Goal: Transaction & Acquisition: Purchase product/service

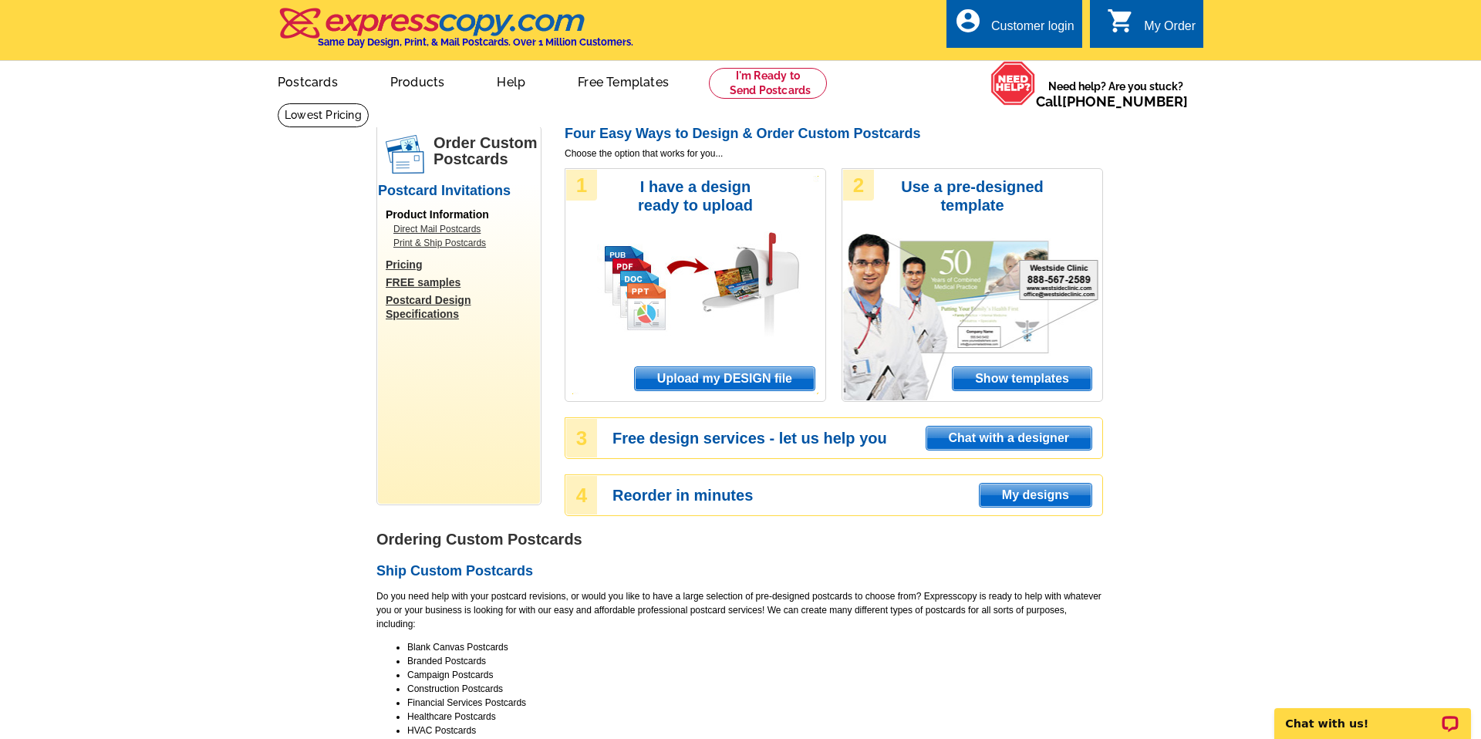
click at [693, 382] on span "Upload my DESIGN file" at bounding box center [725, 378] width 180 height 23
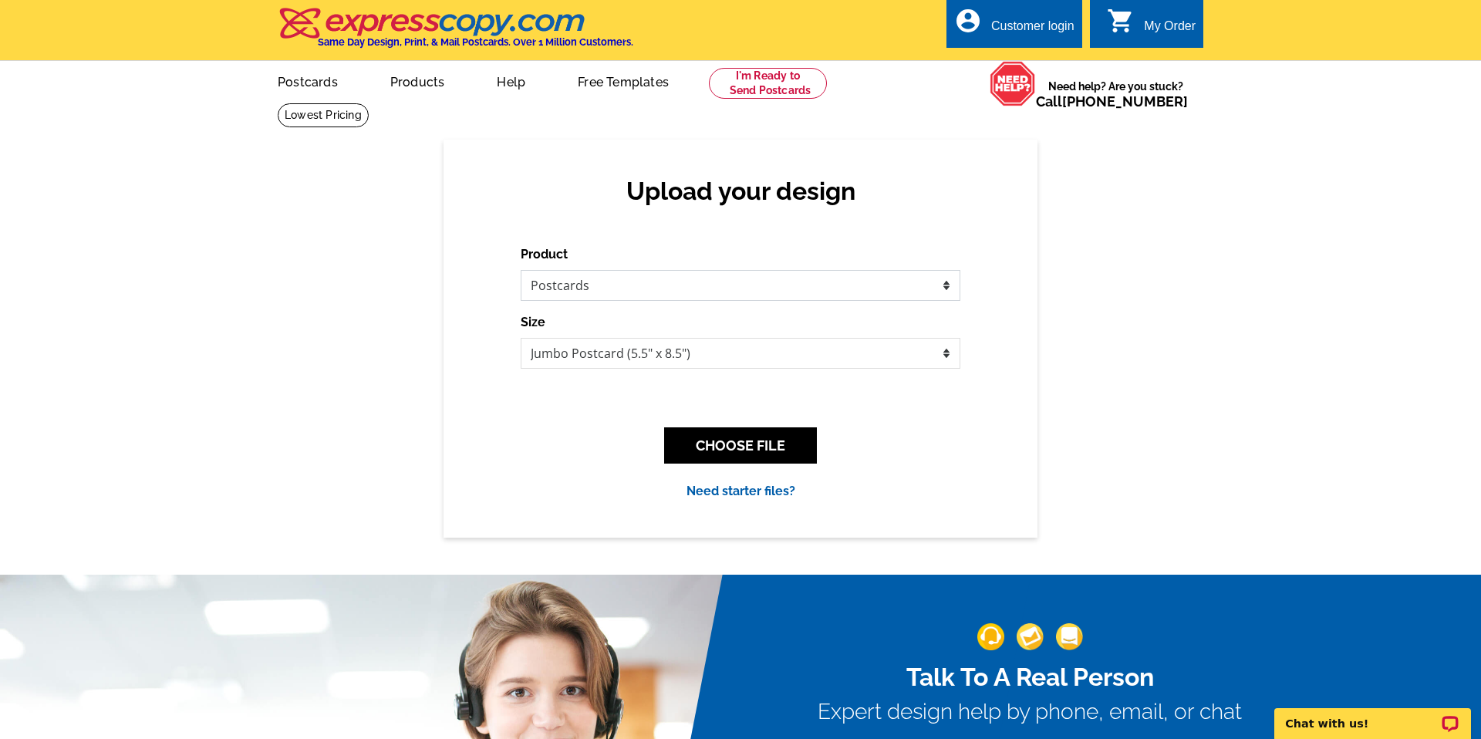
click at [592, 284] on select "Please select the type of file... Postcards Business Cards Letters and flyers G…" at bounding box center [741, 285] width 440 height 31
select select "2"
click at [521, 270] on select "Please select the type of file... Postcards Business Cards Letters and flyers G…" at bounding box center [741, 285] width 440 height 31
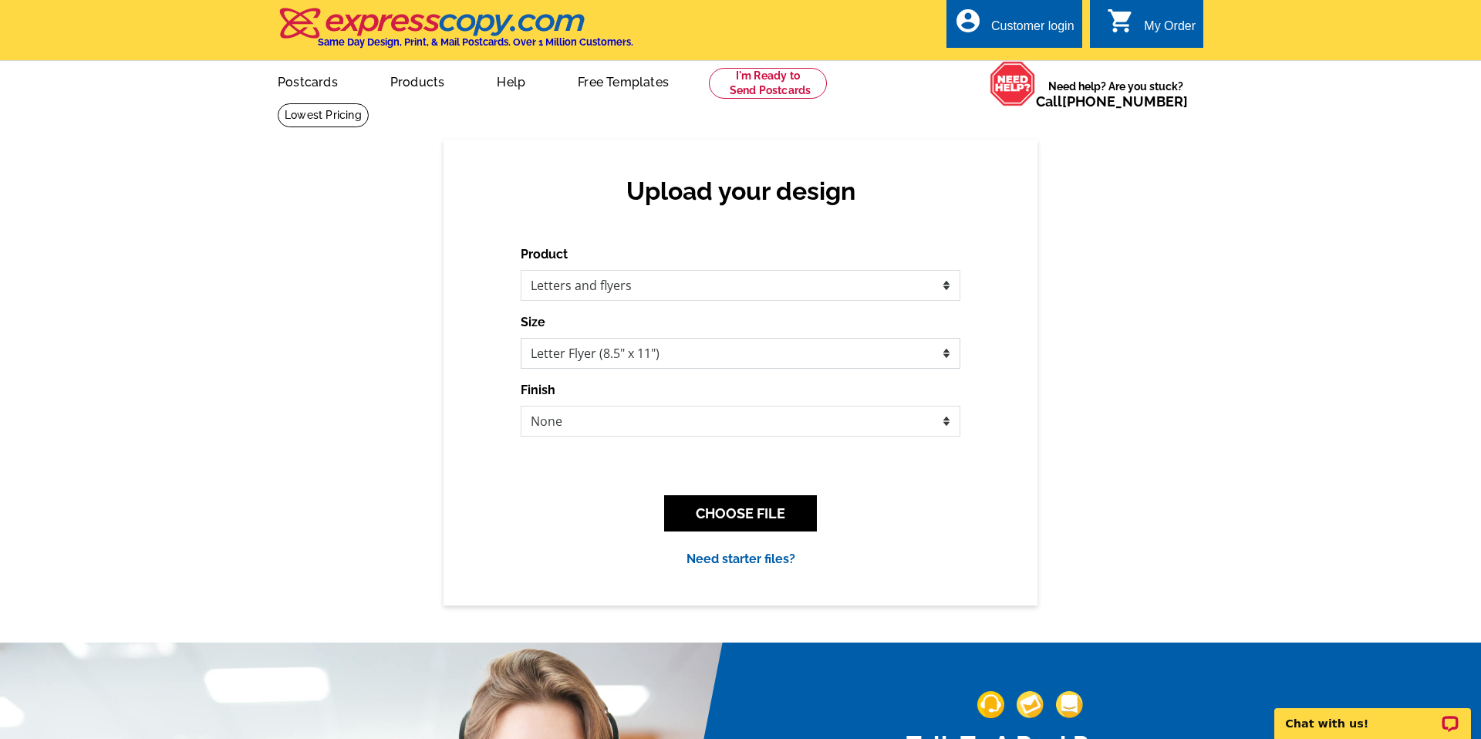
click at [652, 355] on select "Letter Flyer (8.5" x 11") Tabloid Flyer (11" x 17")" at bounding box center [741, 353] width 440 height 31
select select "8"
click at [521, 338] on select "Letter Flyer (8.5" x 11") Tabloid Flyer (11" x 17")" at bounding box center [741, 353] width 440 height 31
click at [580, 422] on select "None Bi-fold Mailer Quarter fold" at bounding box center [741, 421] width 440 height 31
click at [521, 406] on select "None Bi-fold Mailer Quarter fold" at bounding box center [741, 421] width 440 height 31
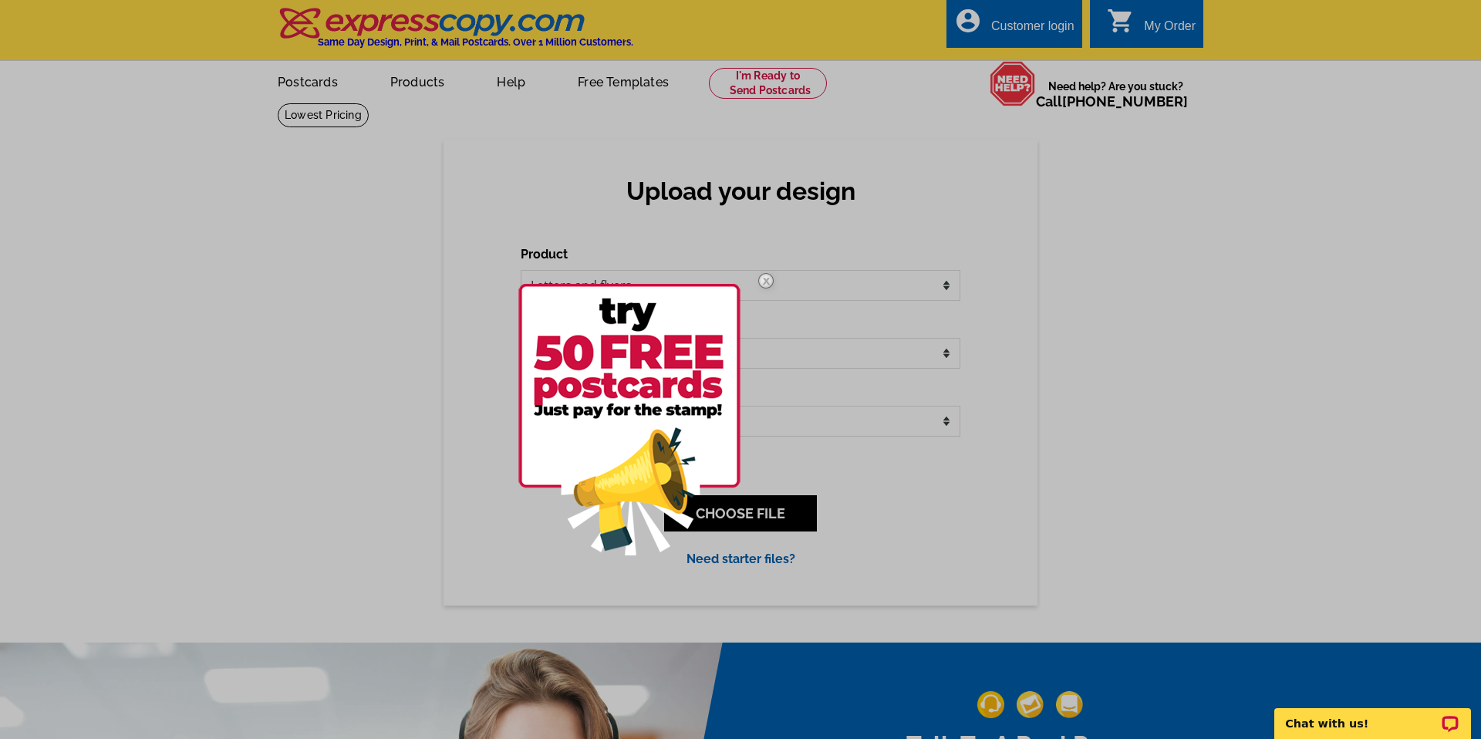
click at [767, 281] on img at bounding box center [766, 280] width 45 height 45
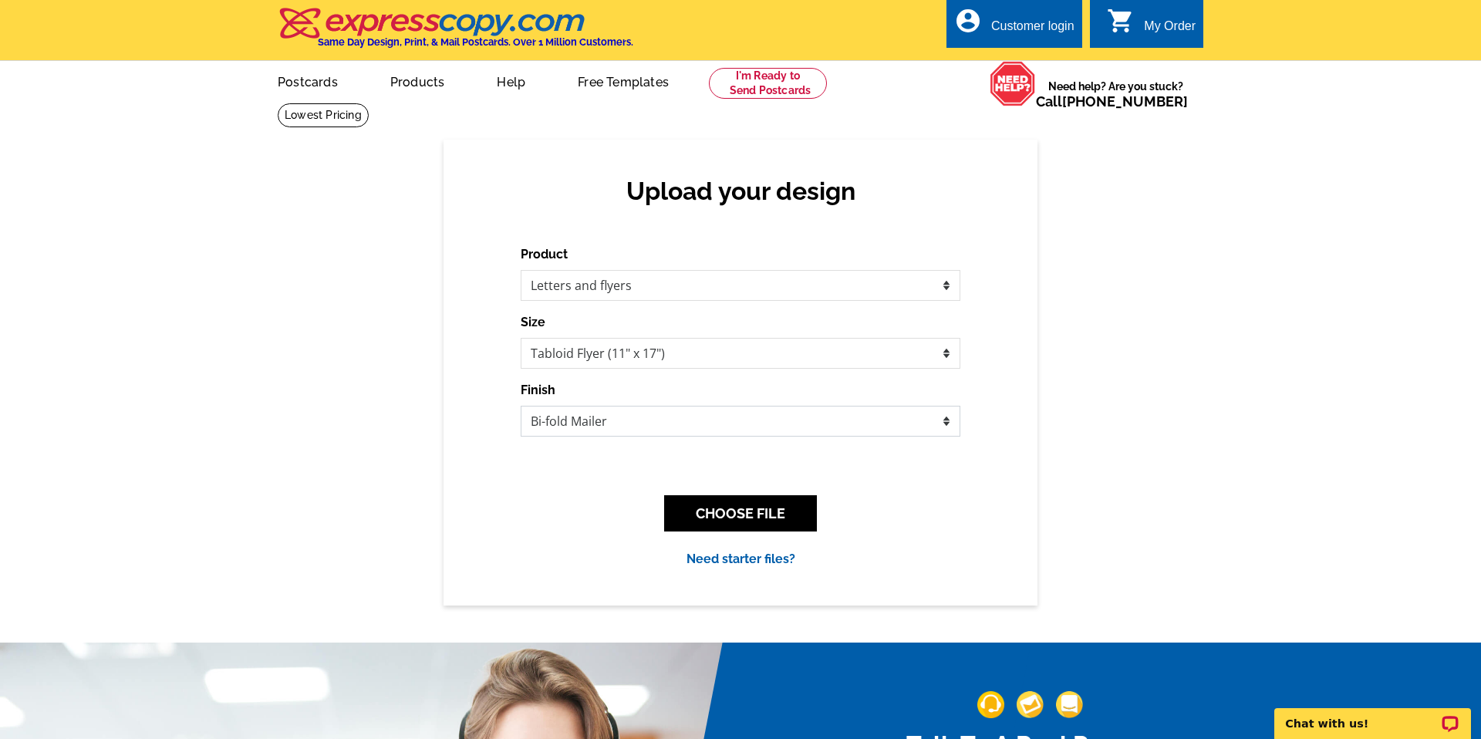
click at [916, 422] on select "None Bi-fold Mailer Quarter fold" at bounding box center [741, 421] width 440 height 31
select select "1"
click at [521, 406] on select "None Bi-fold Mailer Quarter fold" at bounding box center [741, 421] width 440 height 31
click at [731, 520] on button "CHOOSE FILE" at bounding box center [740, 513] width 153 height 36
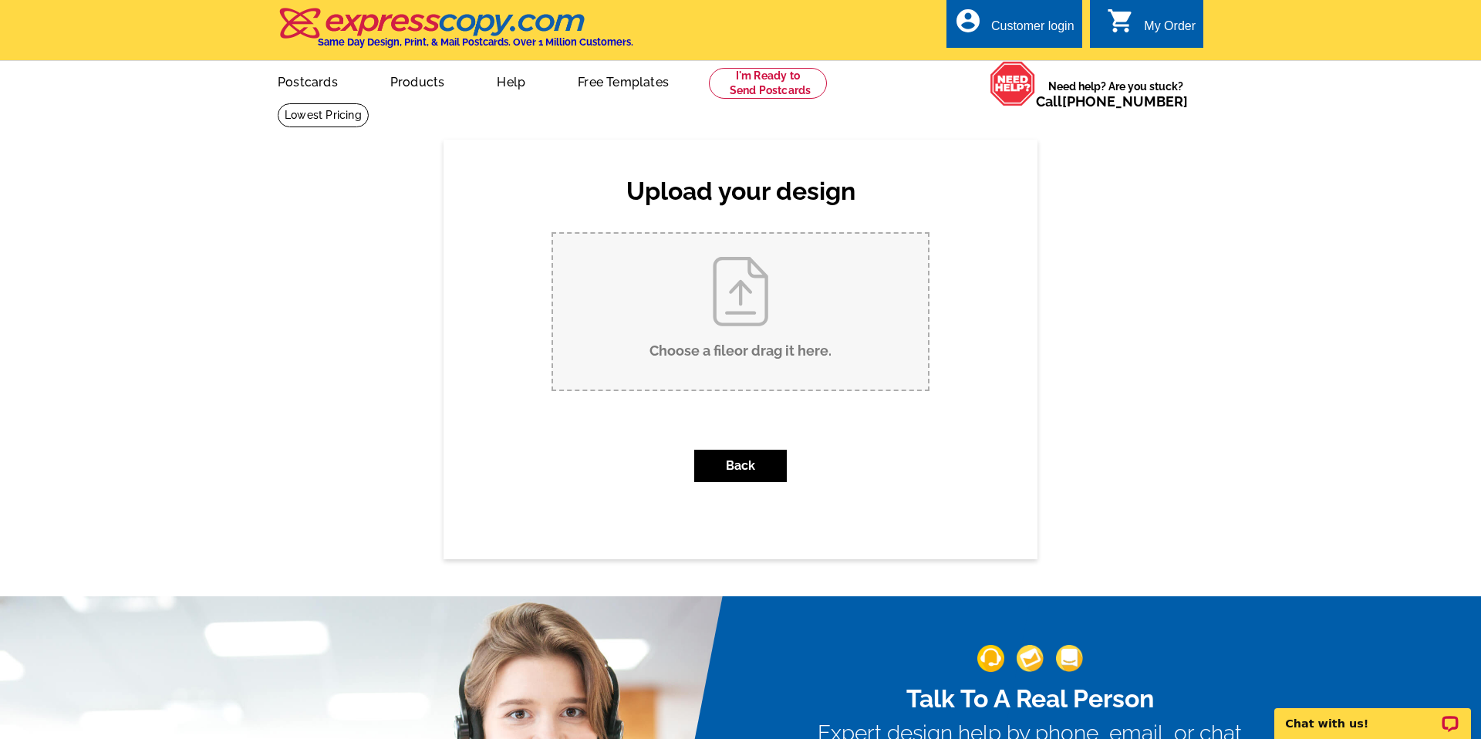
click at [717, 324] on input "Choose a file or drag it here ." at bounding box center [740, 312] width 375 height 156
type input "C:\fakepath\314 S 16th (1).pdf"
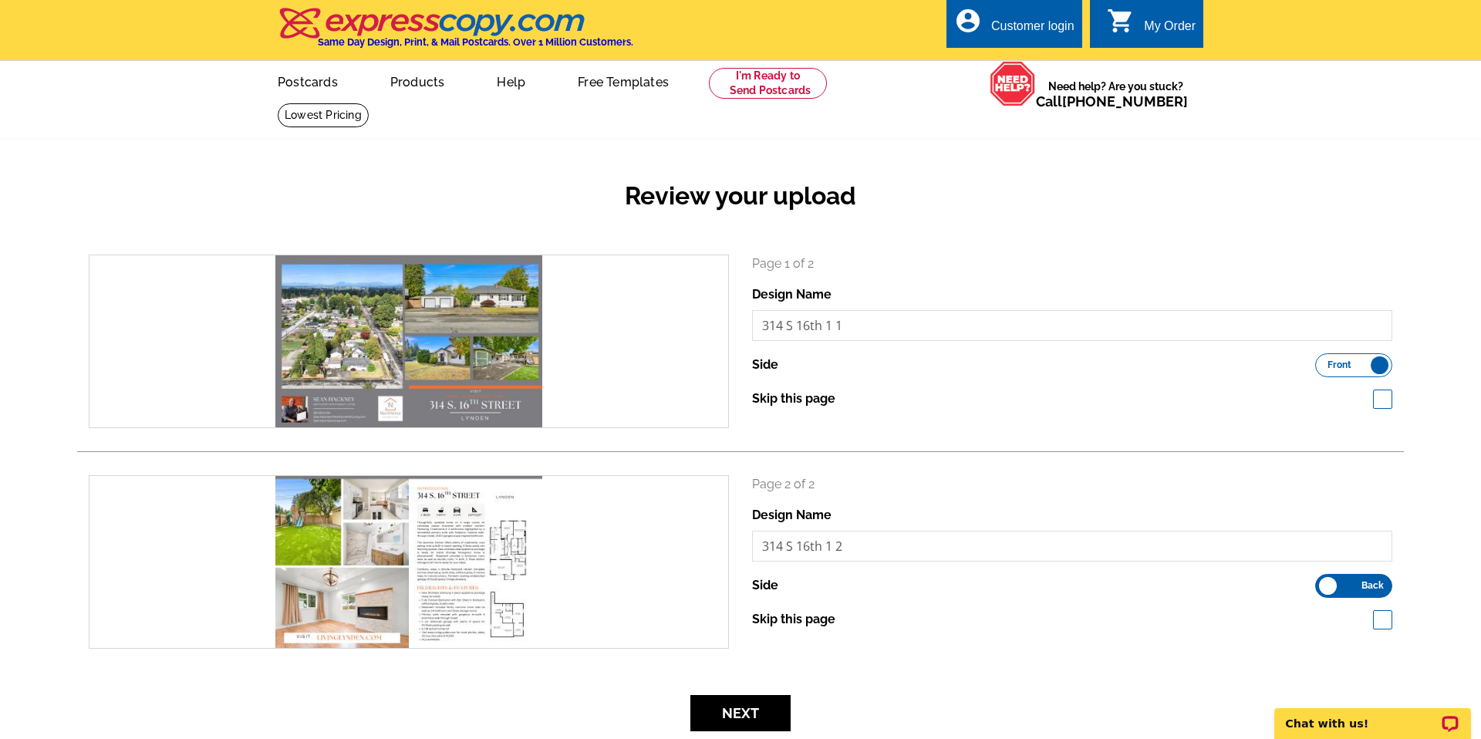
click at [1390, 218] on div "Review your upload" at bounding box center [740, 208] width 1327 height 91
click at [882, 332] on input "314 S 16th 1 1" at bounding box center [1072, 325] width 640 height 31
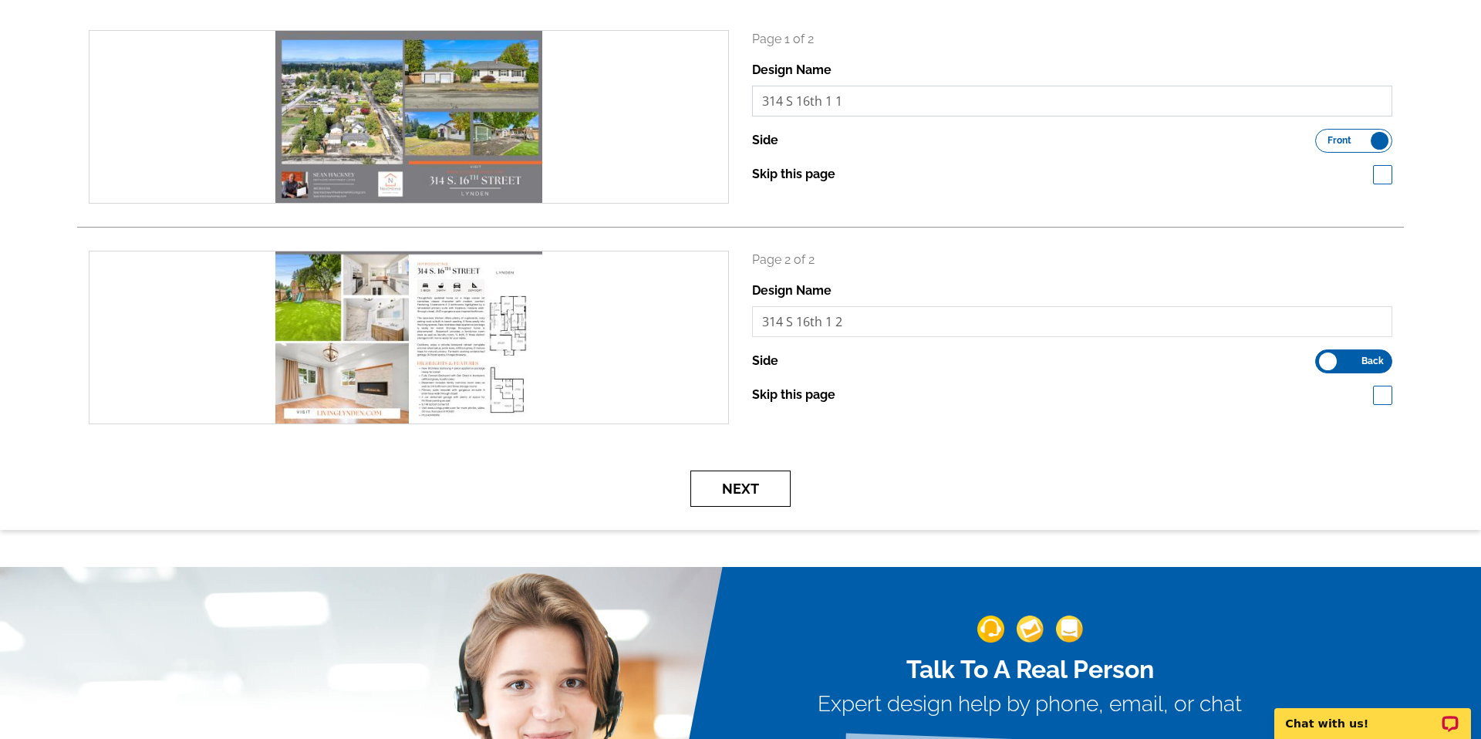
scroll to position [228, 0]
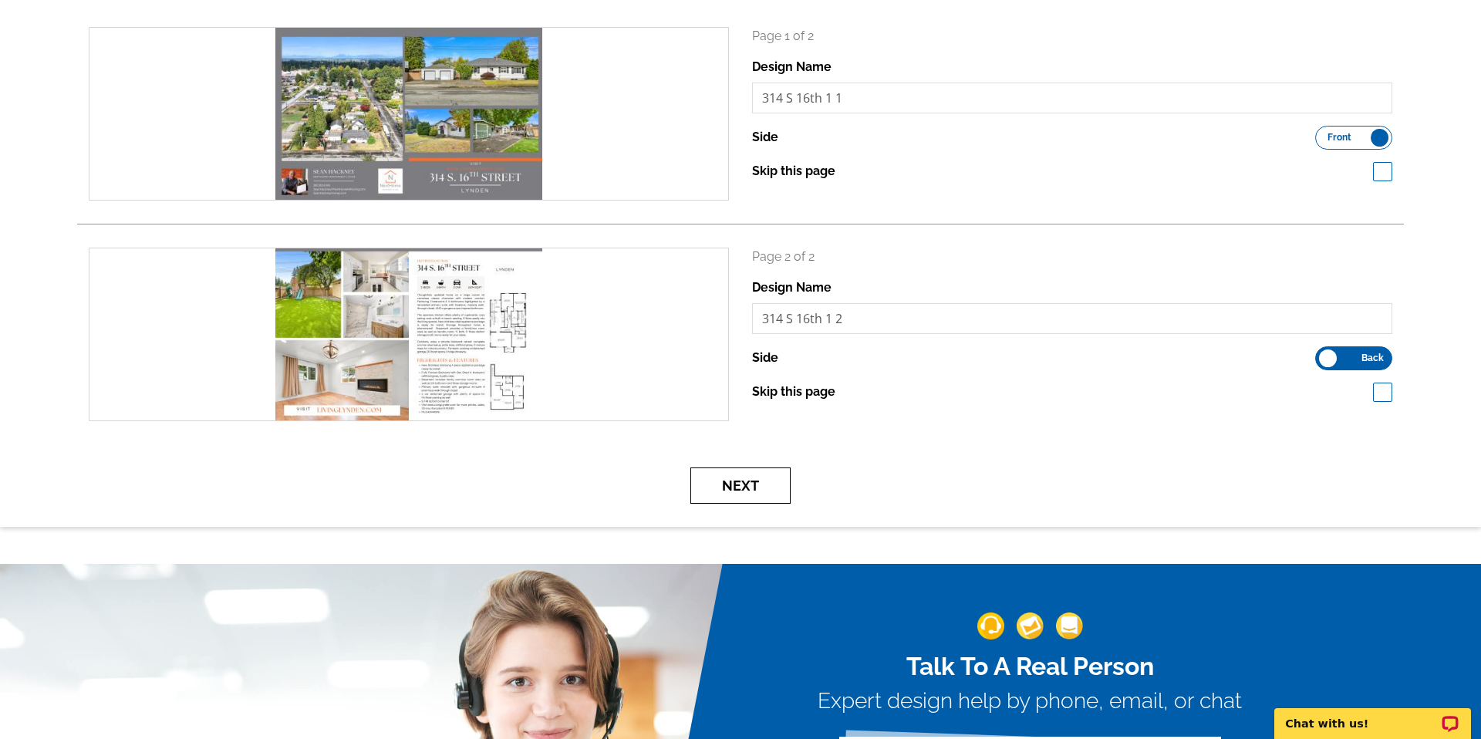
click at [757, 487] on button "Next" at bounding box center [740, 485] width 100 height 36
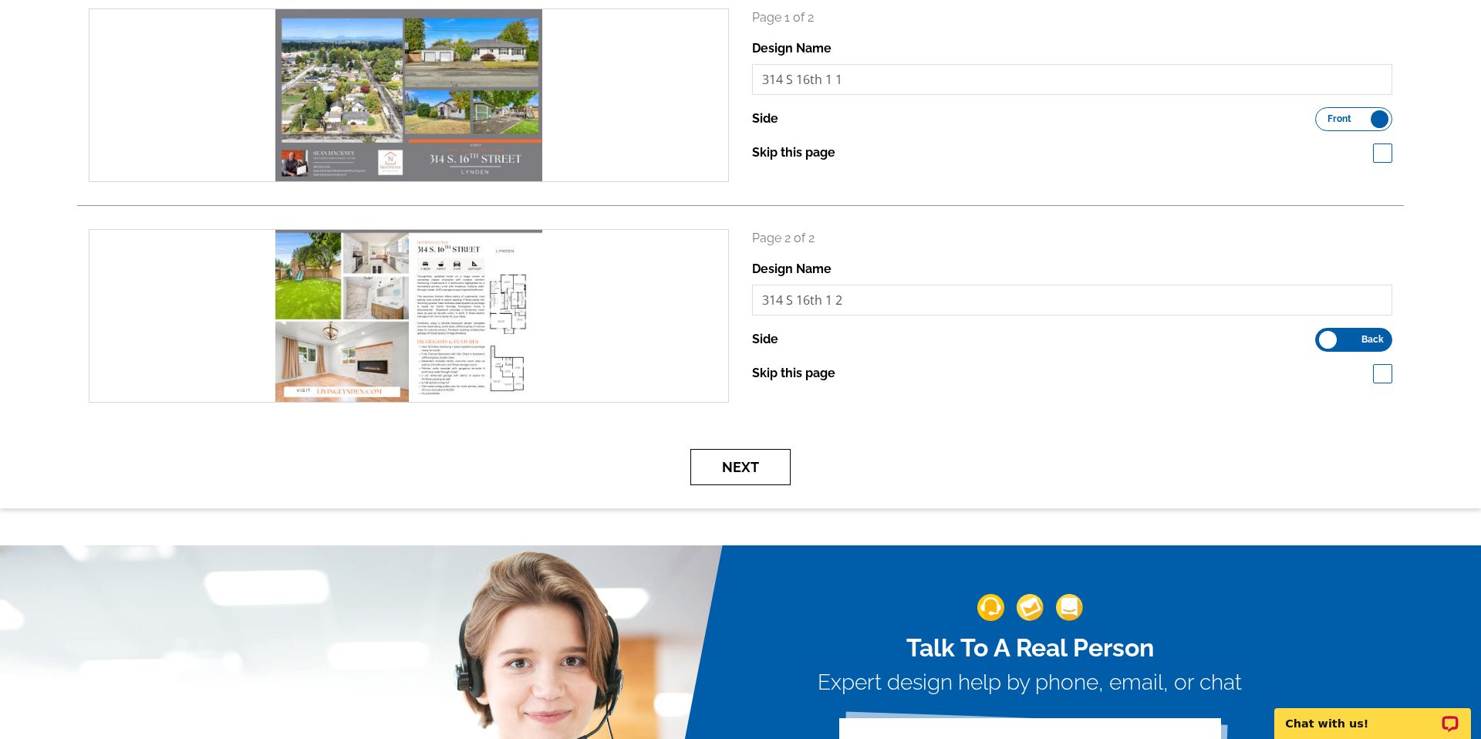
scroll to position [249, 0]
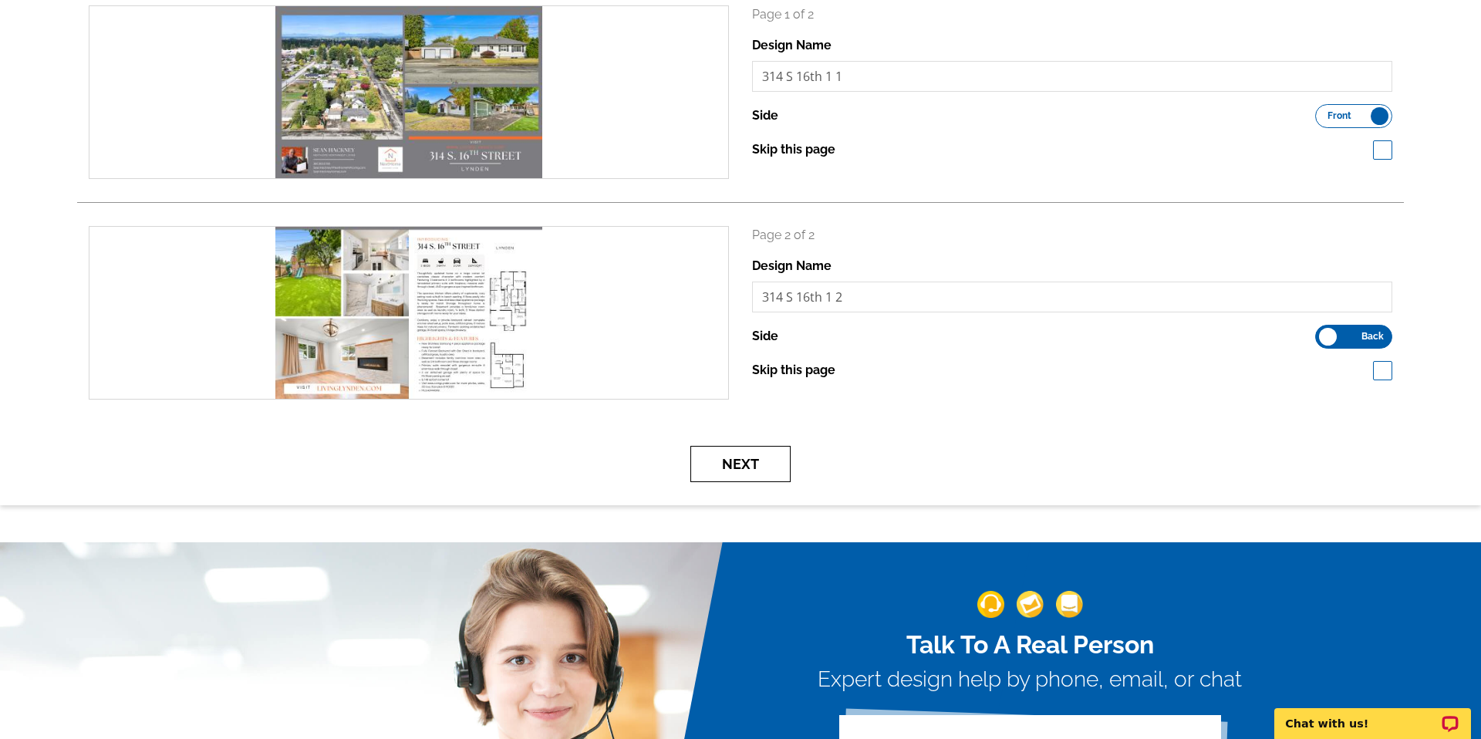
click at [716, 463] on button "Next" at bounding box center [740, 464] width 100 height 36
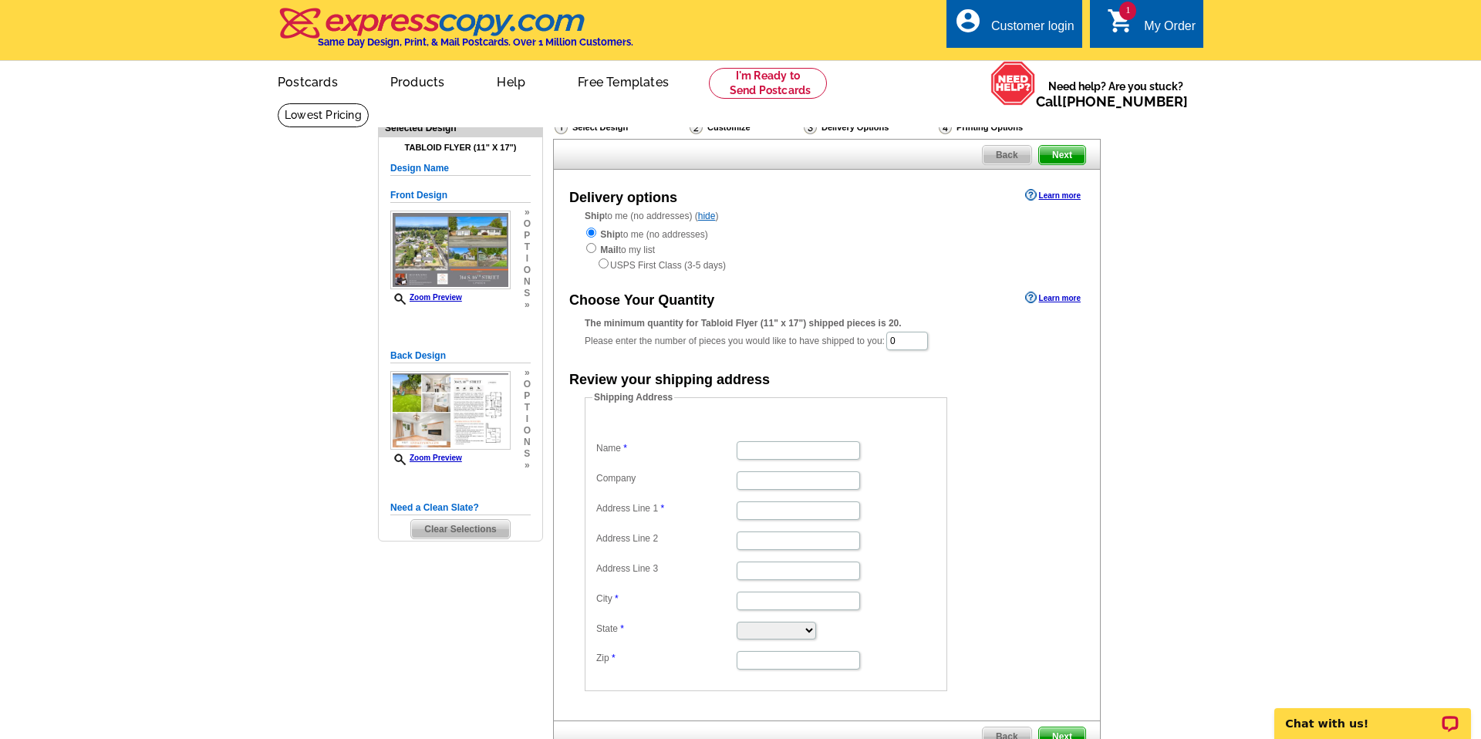
click at [605, 129] on div "Select Design" at bounding box center [620, 129] width 135 height 19
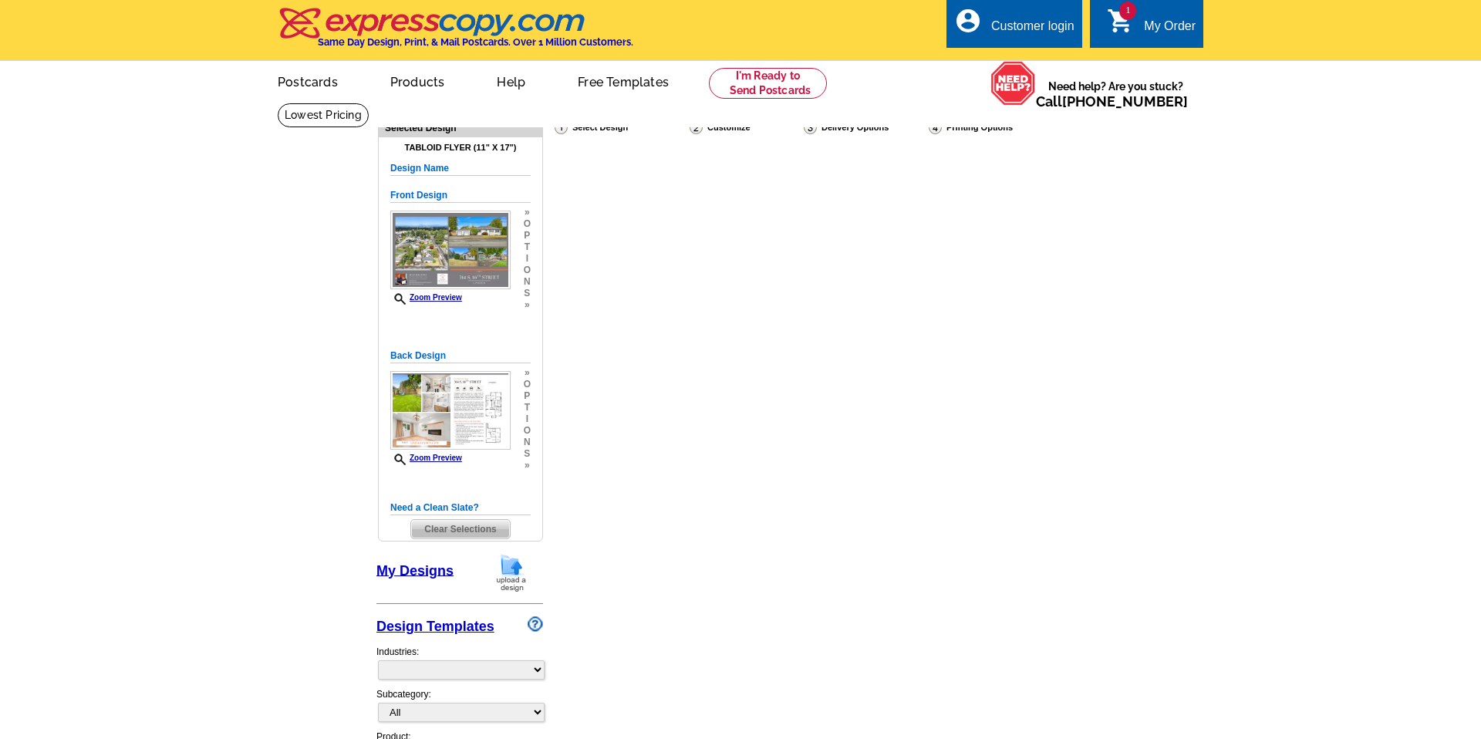
select select "2"
select select "8"
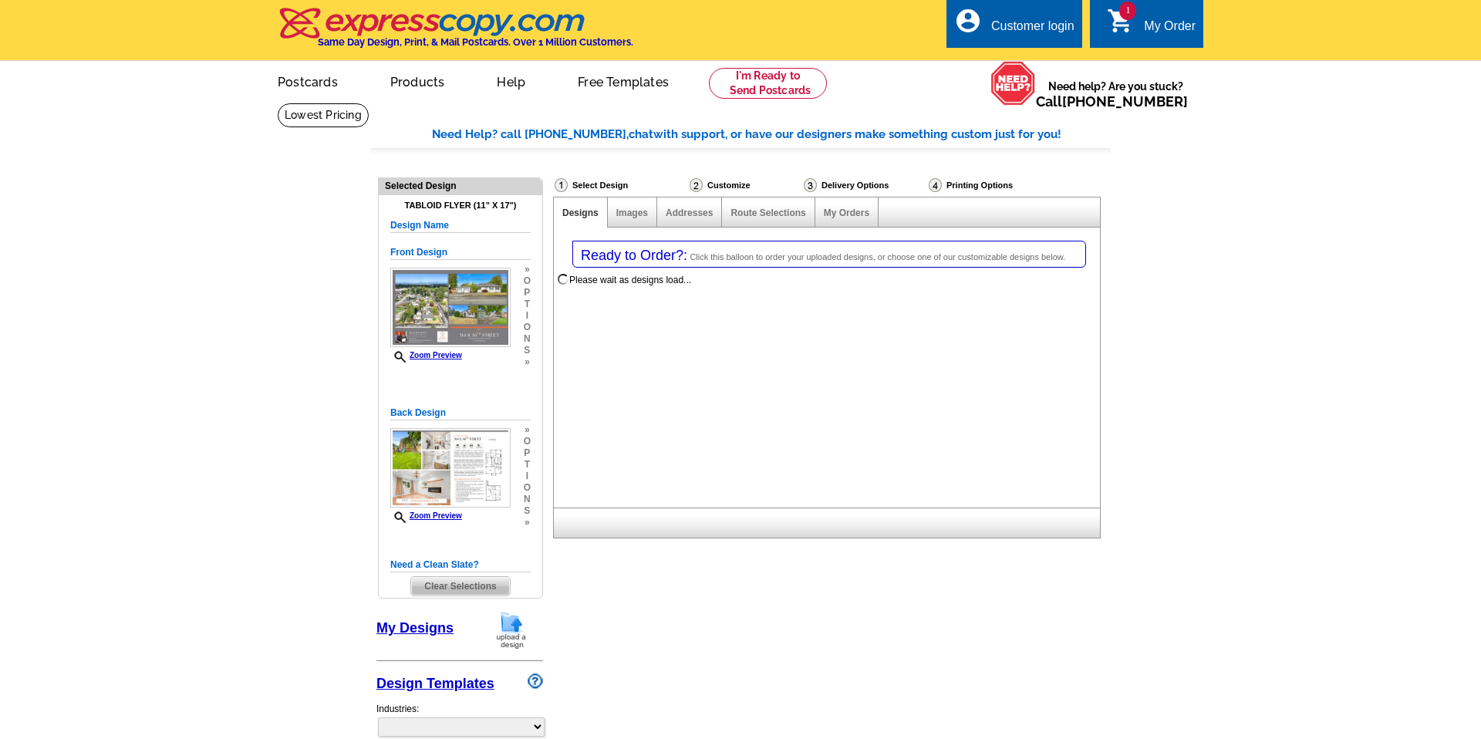
select select "785"
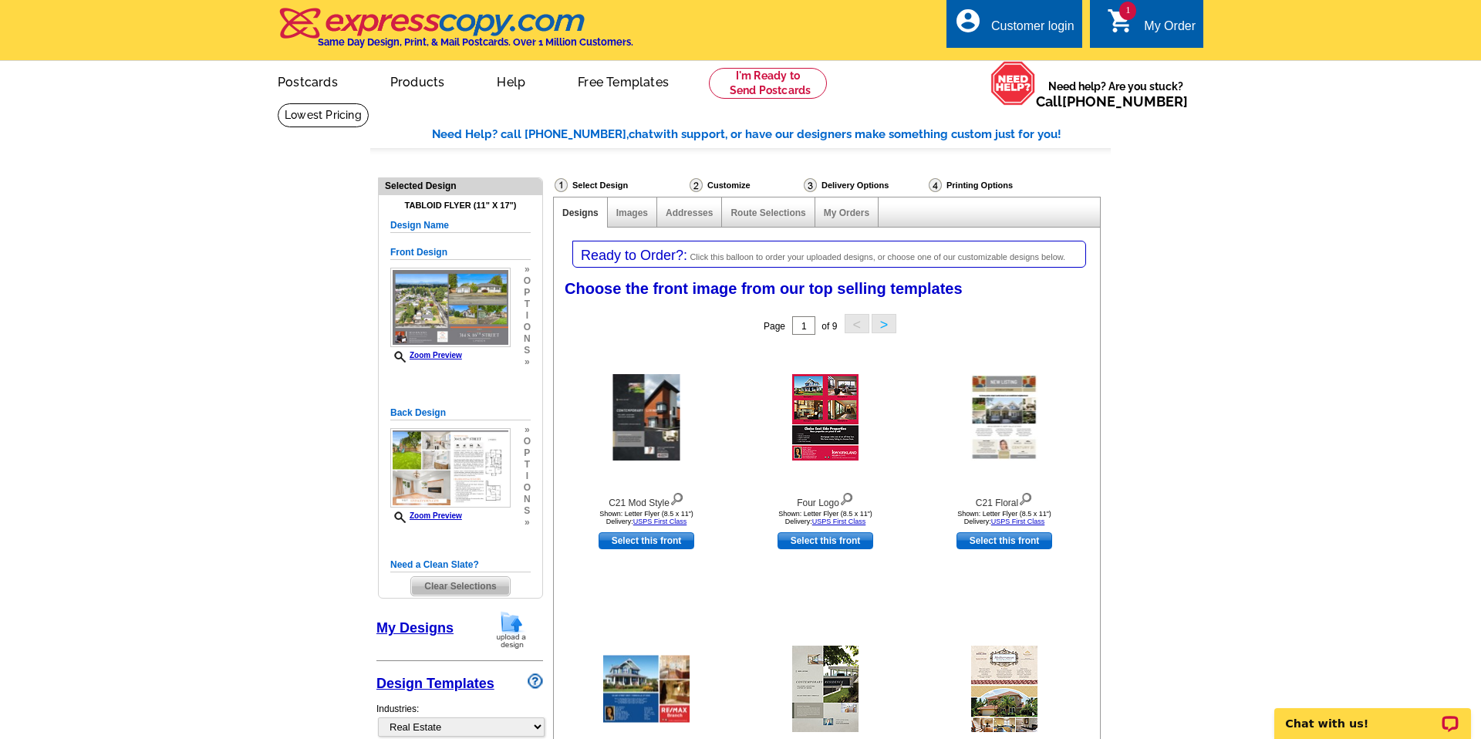
click at [721, 184] on div "Customize" at bounding box center [745, 184] width 114 height 15
click at [703, 185] on div "Customize" at bounding box center [745, 184] width 114 height 15
click at [710, 185] on div "Customize" at bounding box center [745, 184] width 114 height 15
click at [774, 257] on span "Click this balloon to order your uploaded designs, or choose one of our customi…" at bounding box center [878, 256] width 376 height 9
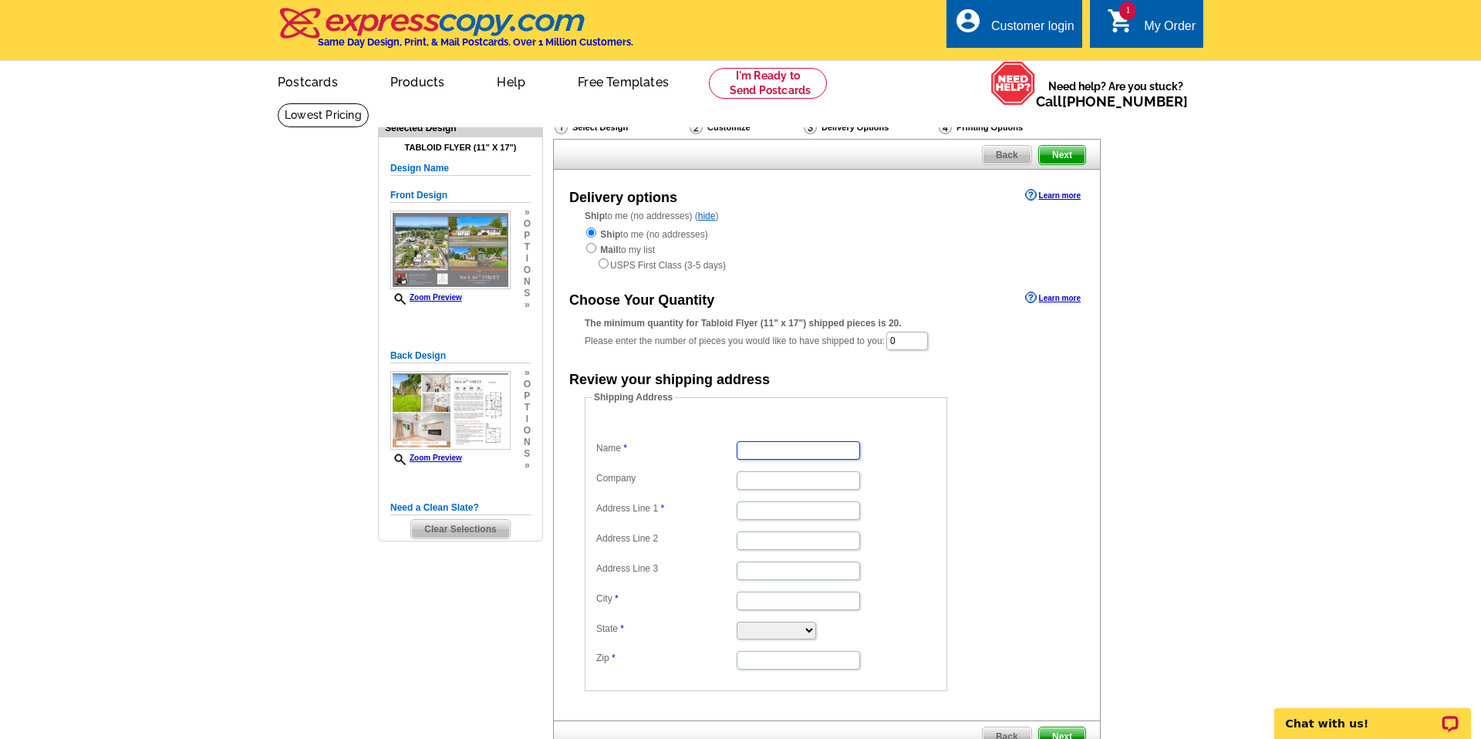
click at [754, 448] on input "Name" at bounding box center [798, 450] width 123 height 19
type input "[PERSON_NAME]"
type input "NextHome Northwest Living"
type input "3671 Silver Oak Court"
type input "Bellingham"
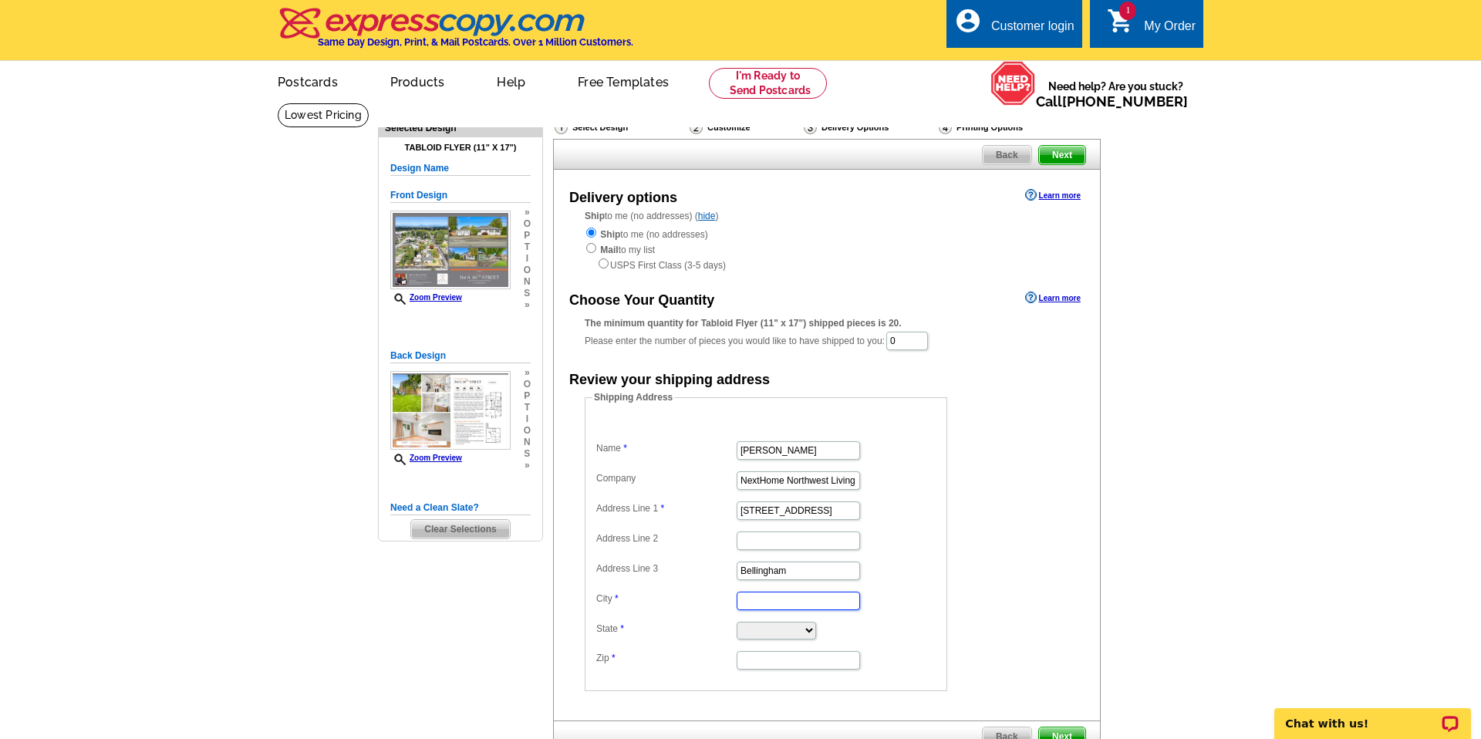
type input "Bellingham"
select select "WA"
type input "98226"
drag, startPoint x: 915, startPoint y: 341, endPoint x: 882, endPoint y: 342, distance: 33.2
click at [882, 342] on div "The minimum quantity for Tabloid Flyer (11" x 17") shipped pieces is 20. Please…" at bounding box center [827, 333] width 484 height 35
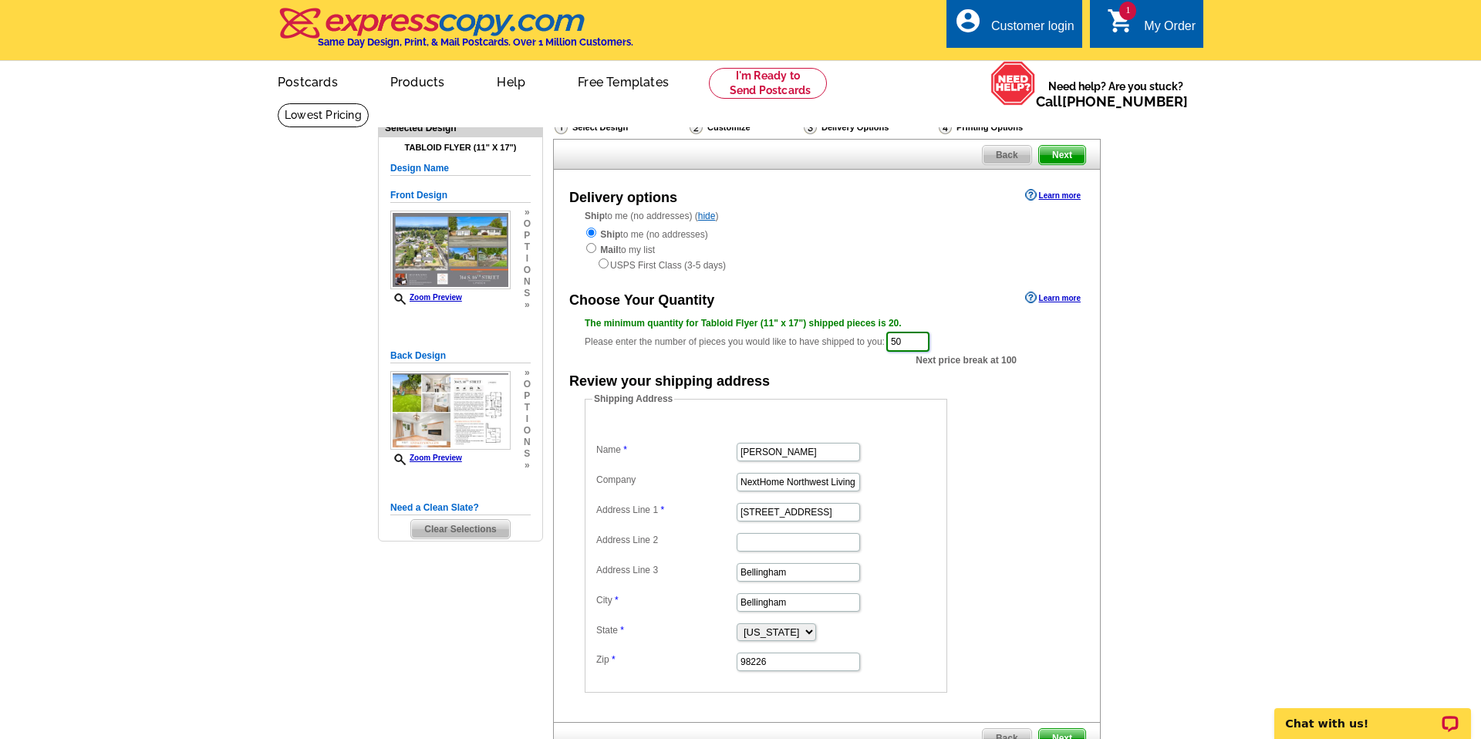
type input "50"
click at [1028, 514] on form "Shipping Address Name Sean Hackney Company NextHome Northwest Living Address Li…" at bounding box center [827, 542] width 484 height 301
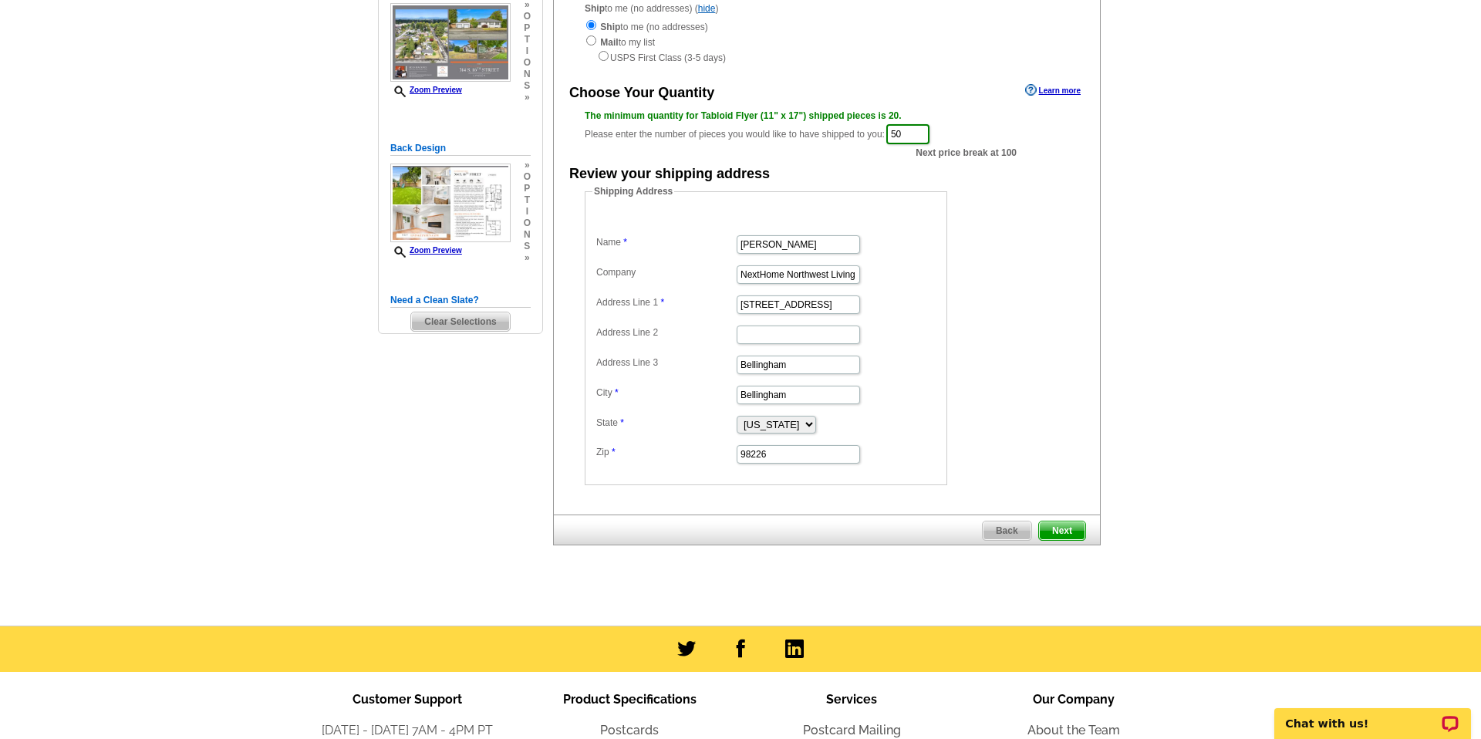
scroll to position [208, 0]
click at [1064, 529] on span "Next" at bounding box center [1062, 530] width 46 height 19
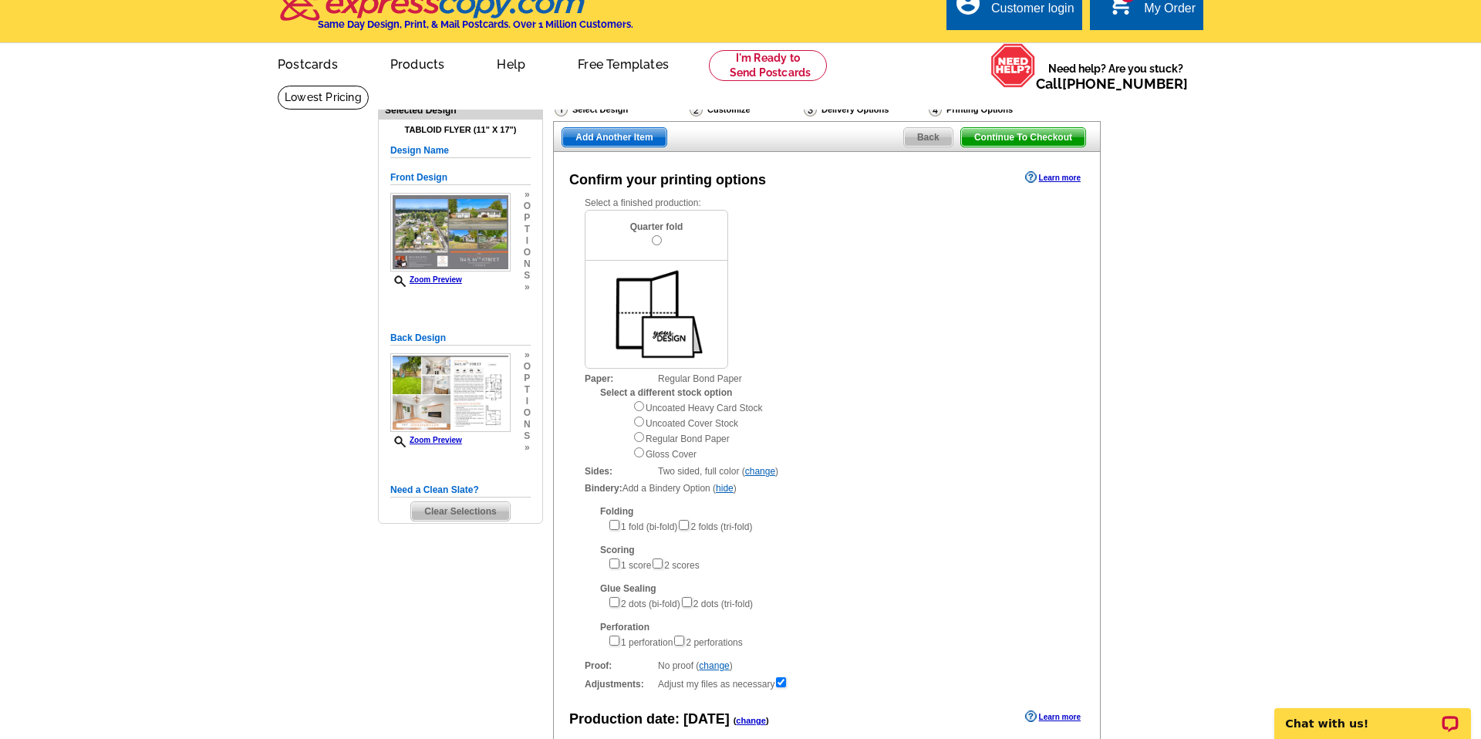
scroll to position [34, 0]
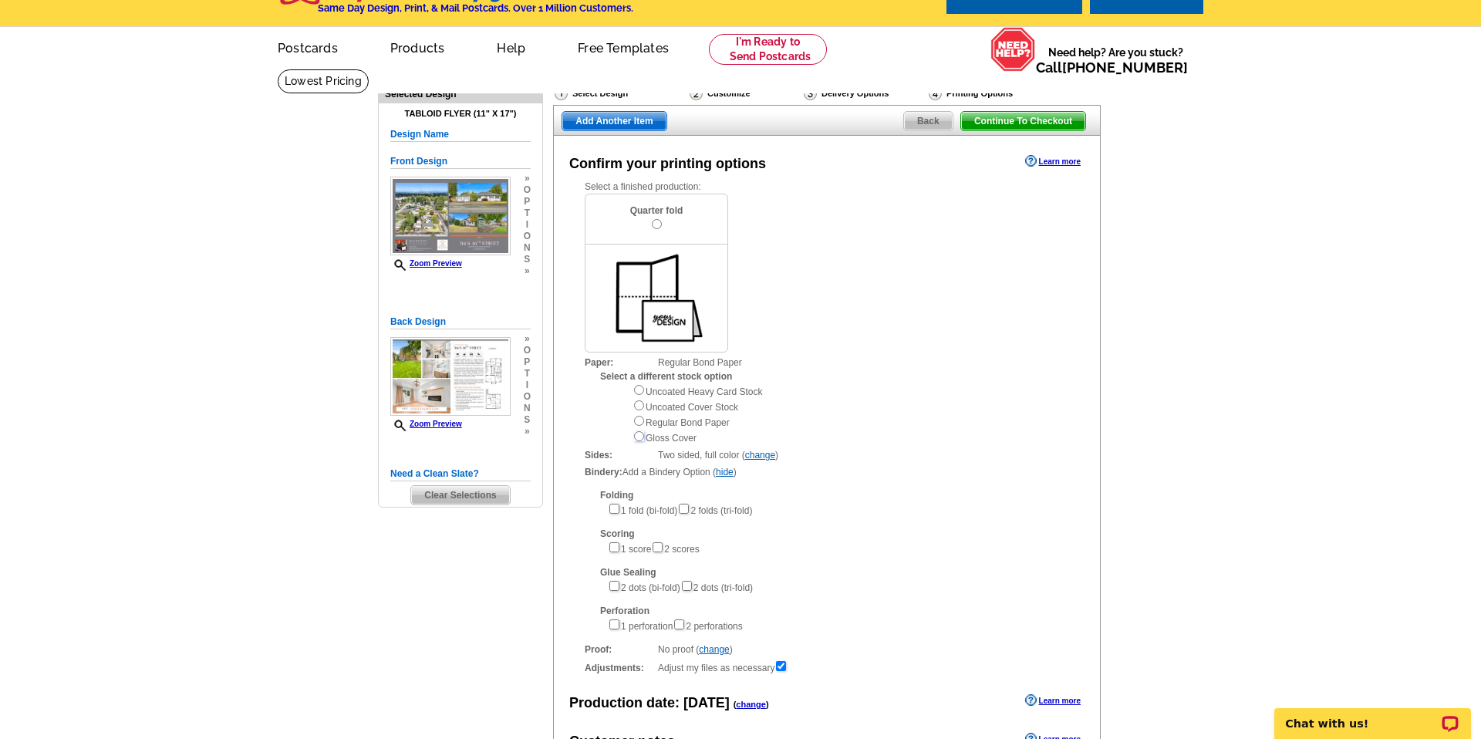
click at [643, 437] on input "radio" at bounding box center [639, 436] width 10 height 10
radio input "true"
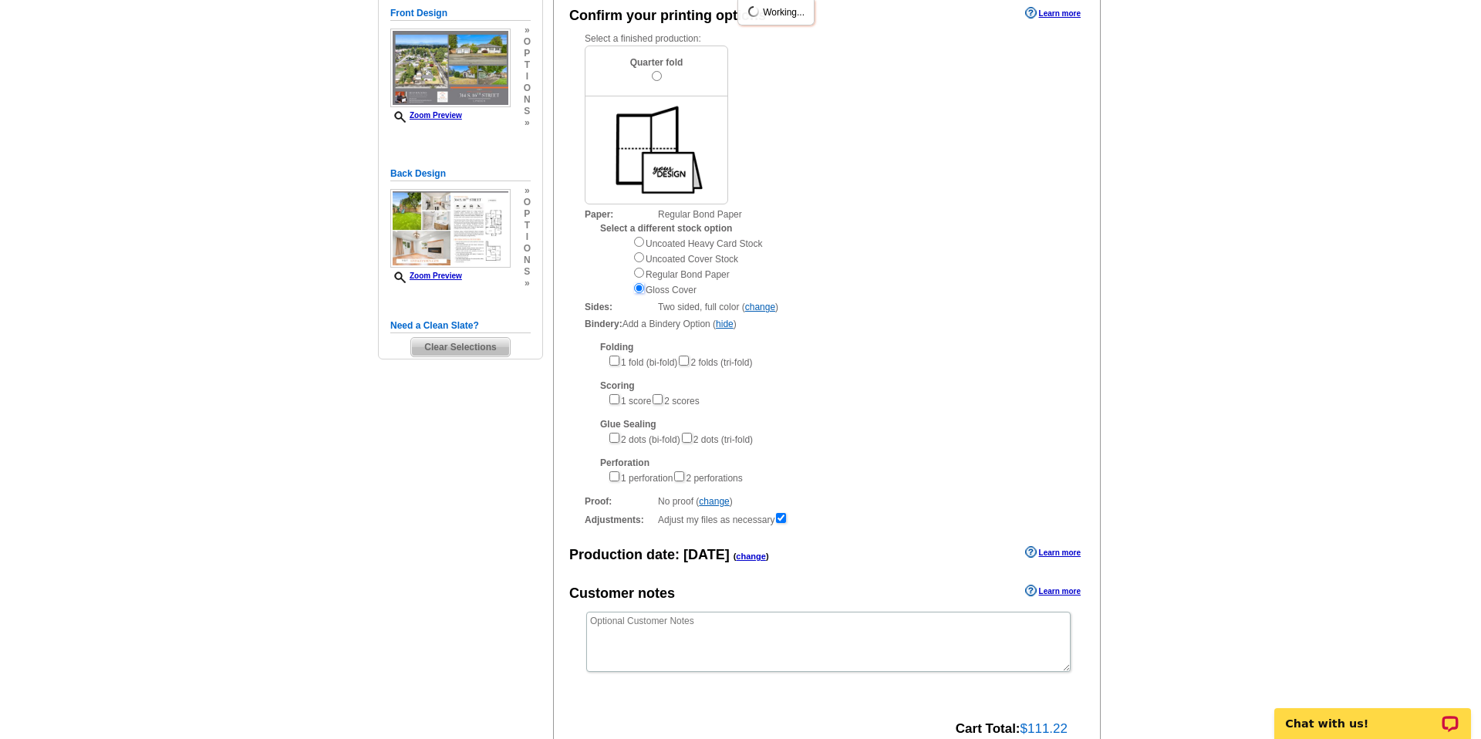
scroll to position [186, 0]
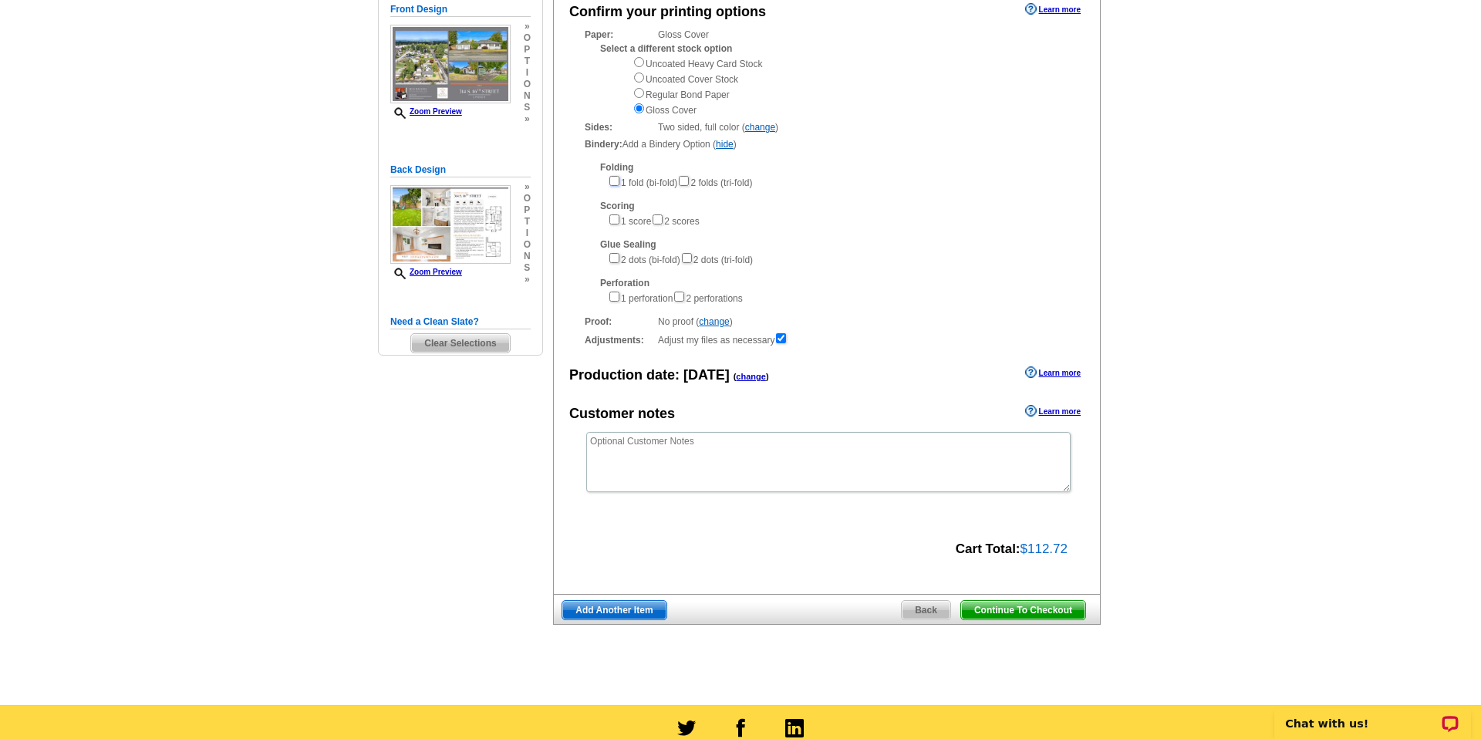
click at [614, 183] on input"] "checkbox" at bounding box center [614, 181] width 10 height 10
checkbox input"] "true"
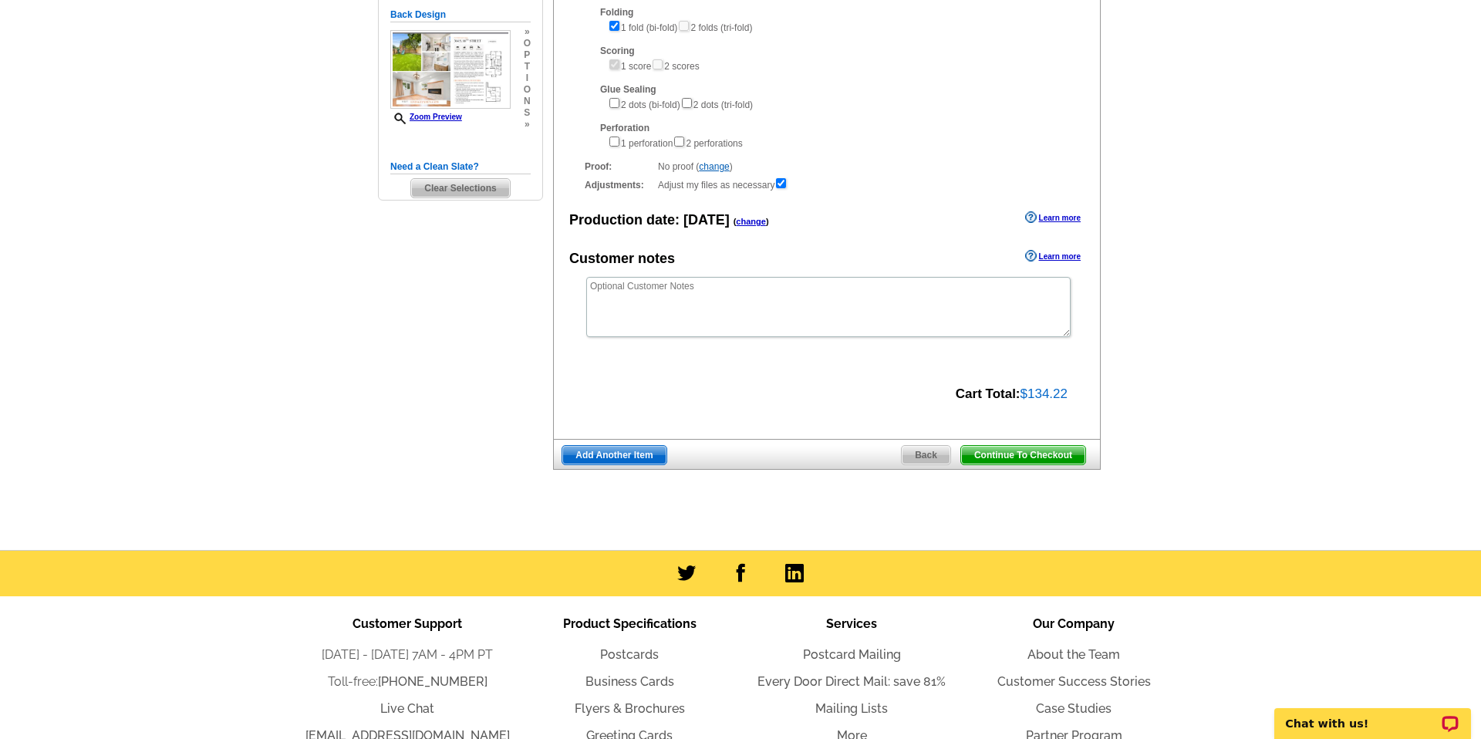
scroll to position [344, 0]
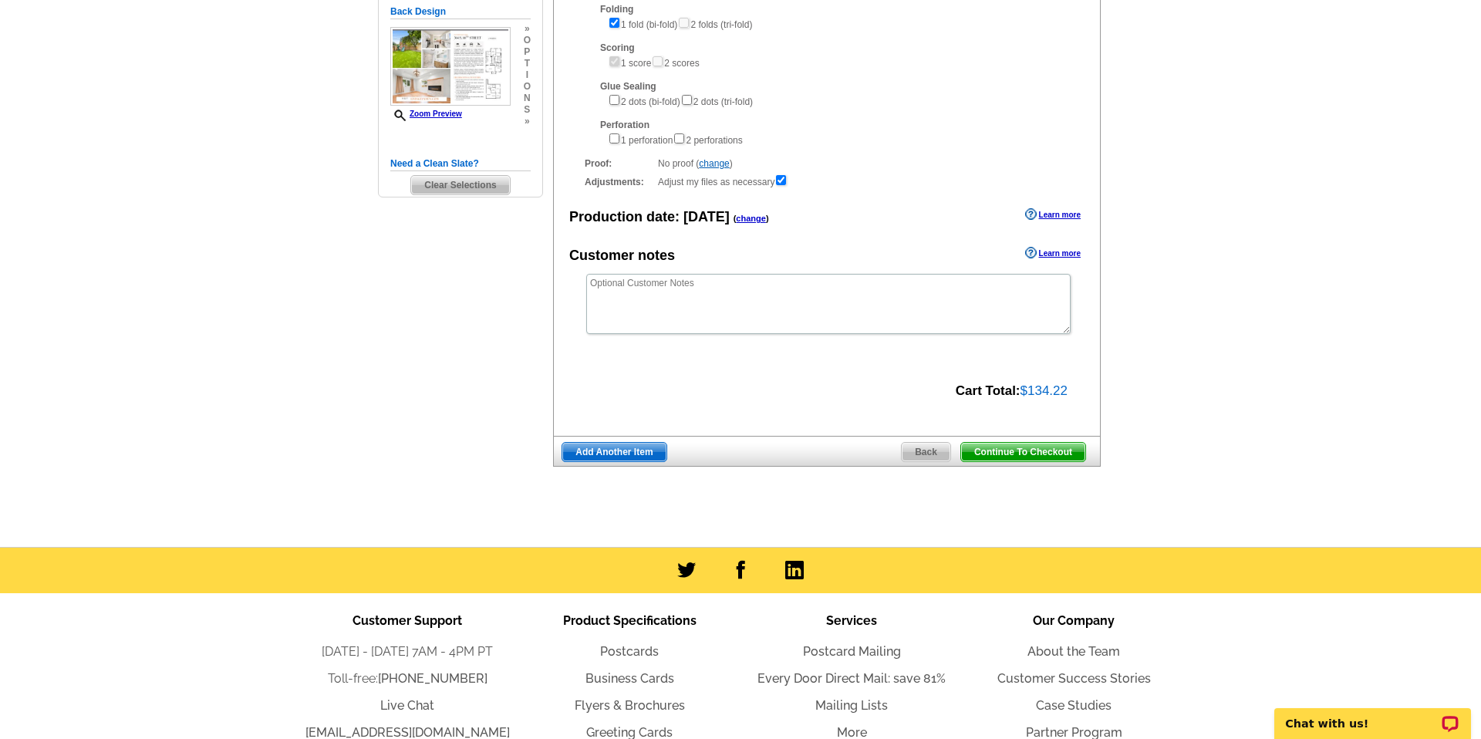
click at [997, 454] on span "Continue To Checkout" at bounding box center [1023, 452] width 124 height 19
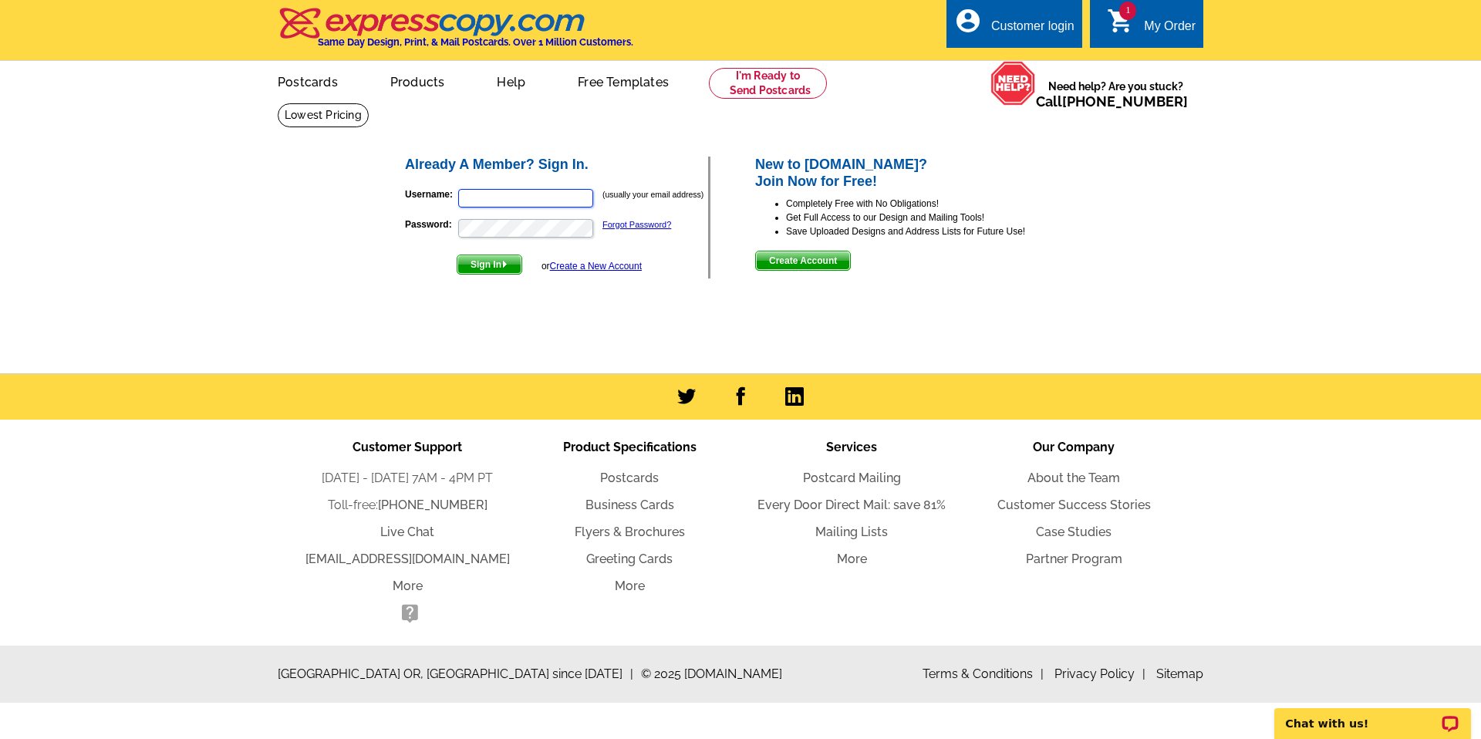
type input "[EMAIL_ADDRESS][DOMAIN_NAME]"
click at [504, 265] on img "submit" at bounding box center [504, 264] width 7 height 7
